Goal: Check status

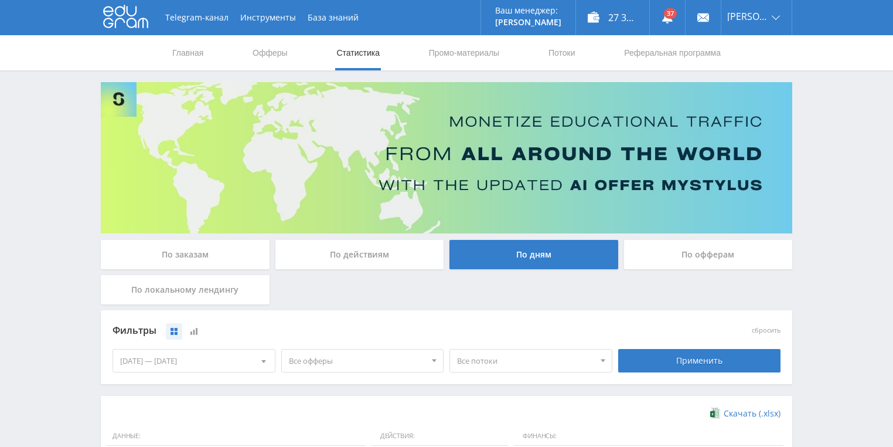
scroll to position [281, 0]
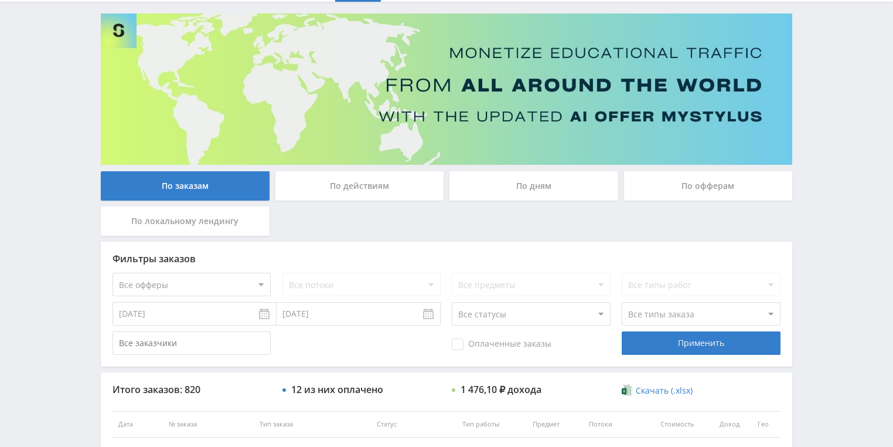
scroll to position [188, 0]
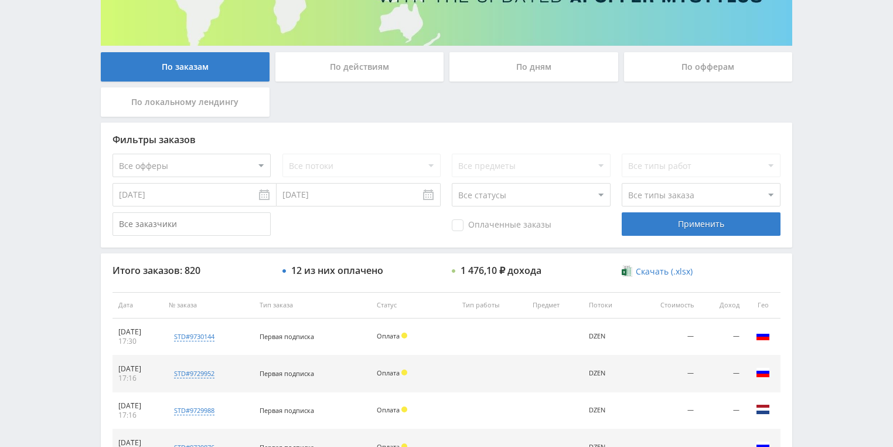
click at [380, 64] on div "По действиям" at bounding box center [360, 66] width 169 height 29
click at [0, 0] on input "По действиям" at bounding box center [0, 0] width 0 height 0
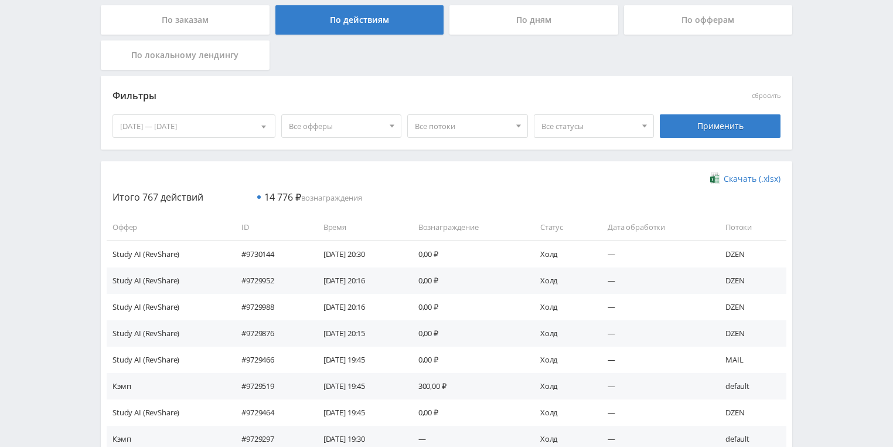
click at [516, 22] on div "По дням" at bounding box center [534, 19] width 169 height 29
click at [0, 0] on input "По дням" at bounding box center [0, 0] width 0 height 0
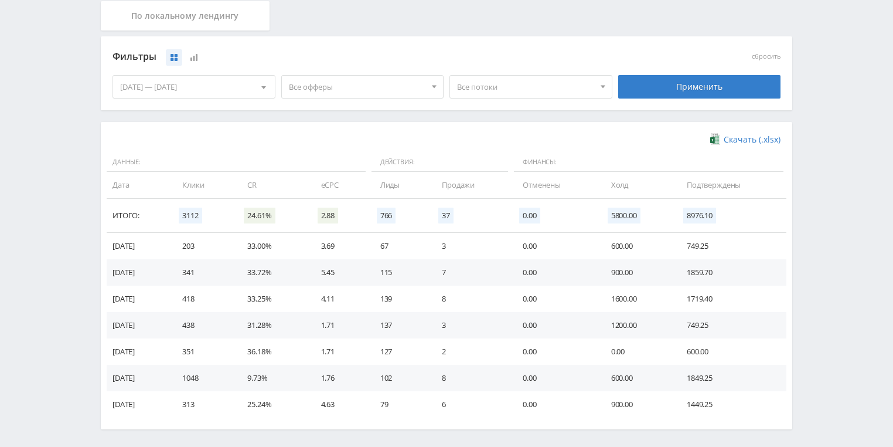
scroll to position [319, 0]
